Goal: Find specific page/section: Find specific page/section

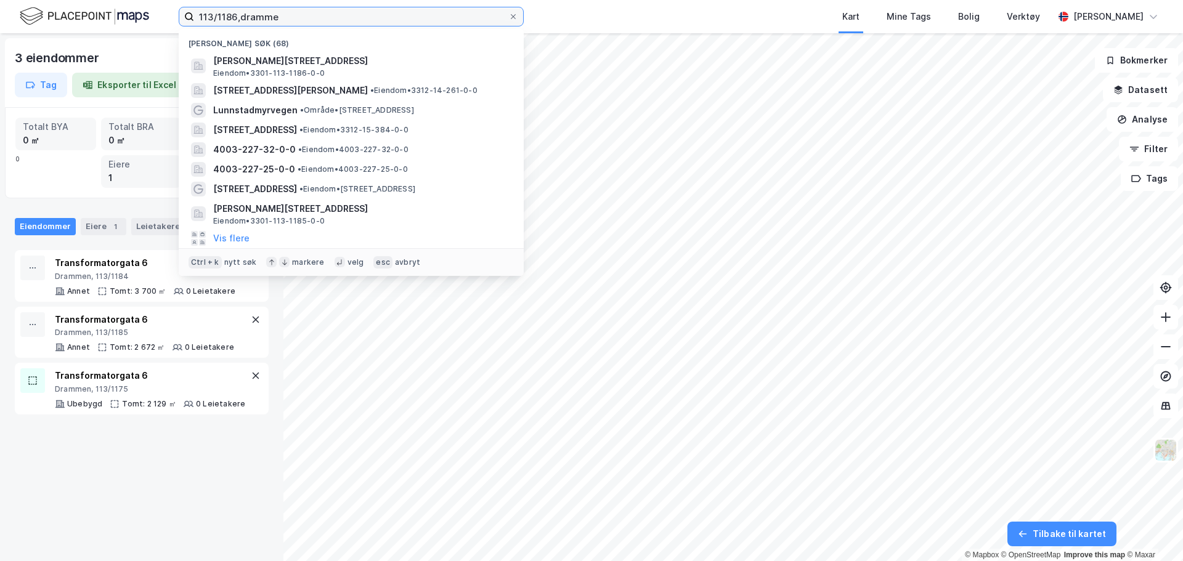
drag, startPoint x: 197, startPoint y: 17, endPoint x: 480, endPoint y: 1, distance: 284.0
click at [471, 0] on html "113/1186,dramme Nylige søk (68) [PERSON_NAME][STREET_ADDRESS], DRAMMEN Eiendom …" at bounding box center [591, 280] width 1183 height 561
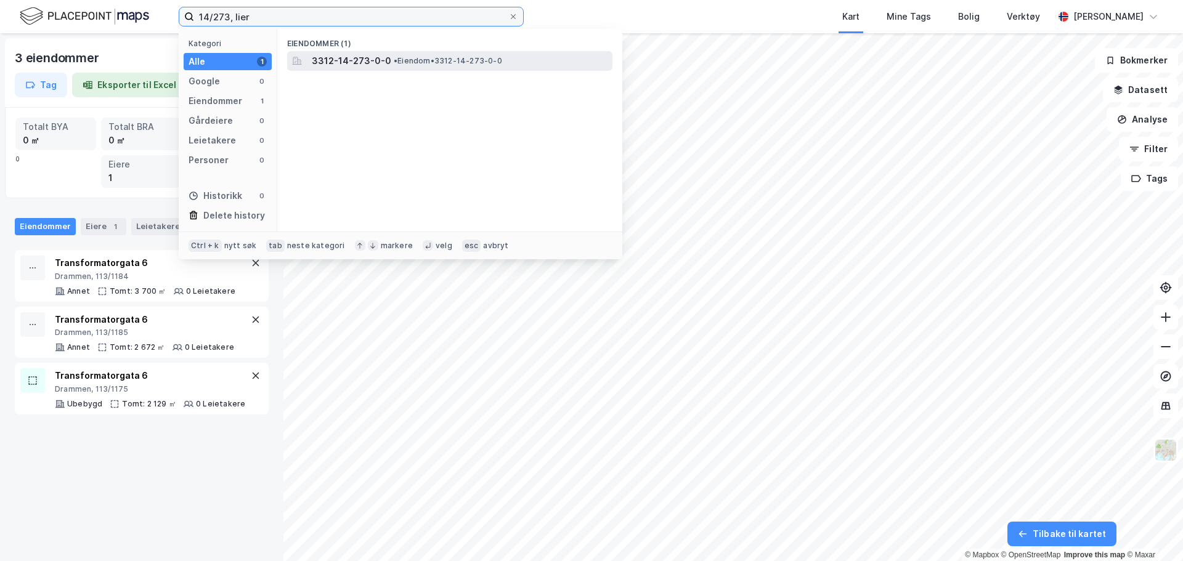
type input "14/273, lier"
click at [454, 54] on div "3312-14-273-0-0 • Eiendom • 3312-14-273-0-0" at bounding box center [461, 61] width 298 height 15
